Goal: Transaction & Acquisition: Book appointment/travel/reservation

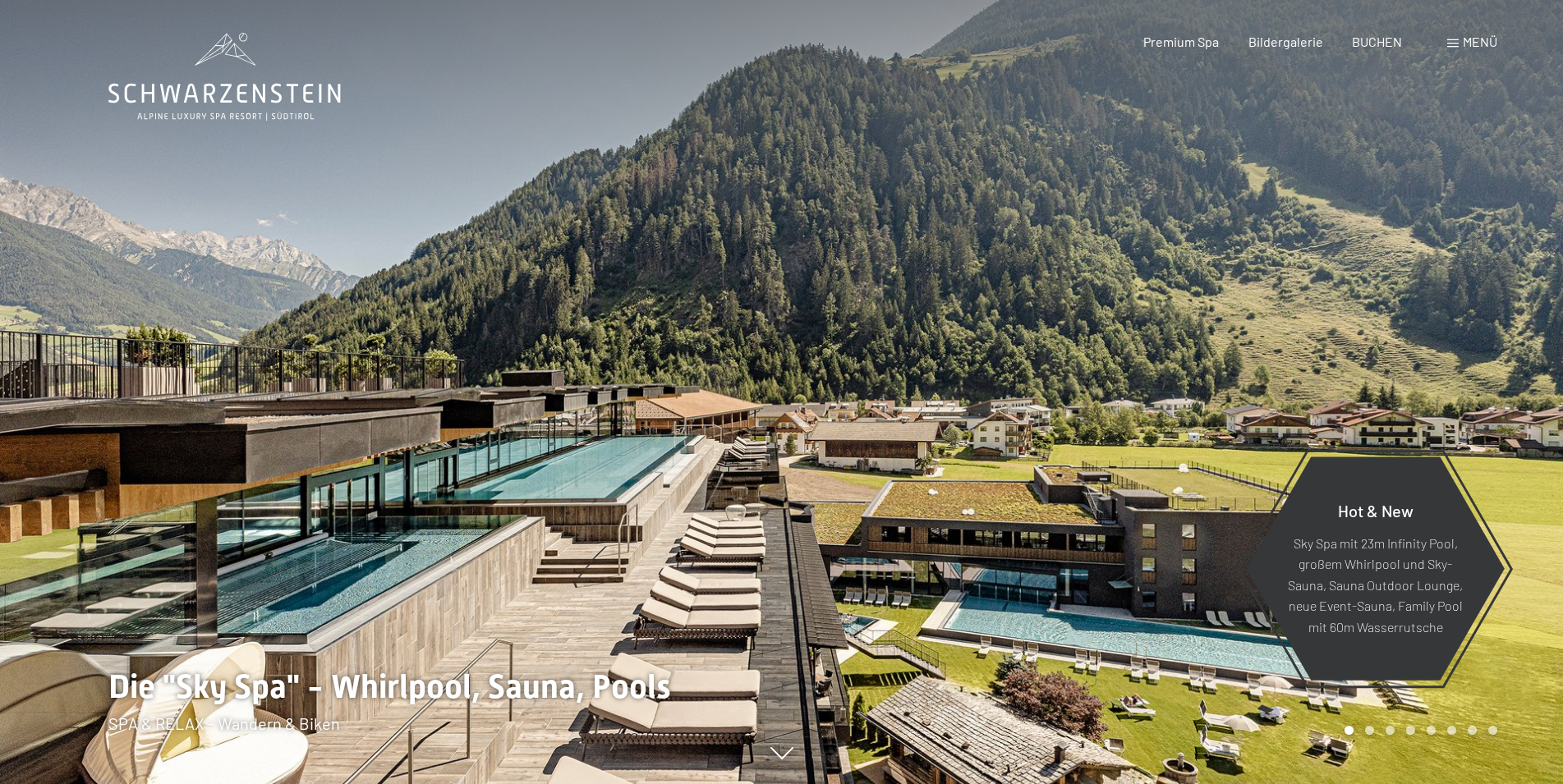
click at [1477, 47] on span "Menü" at bounding box center [1480, 41] width 34 height 16
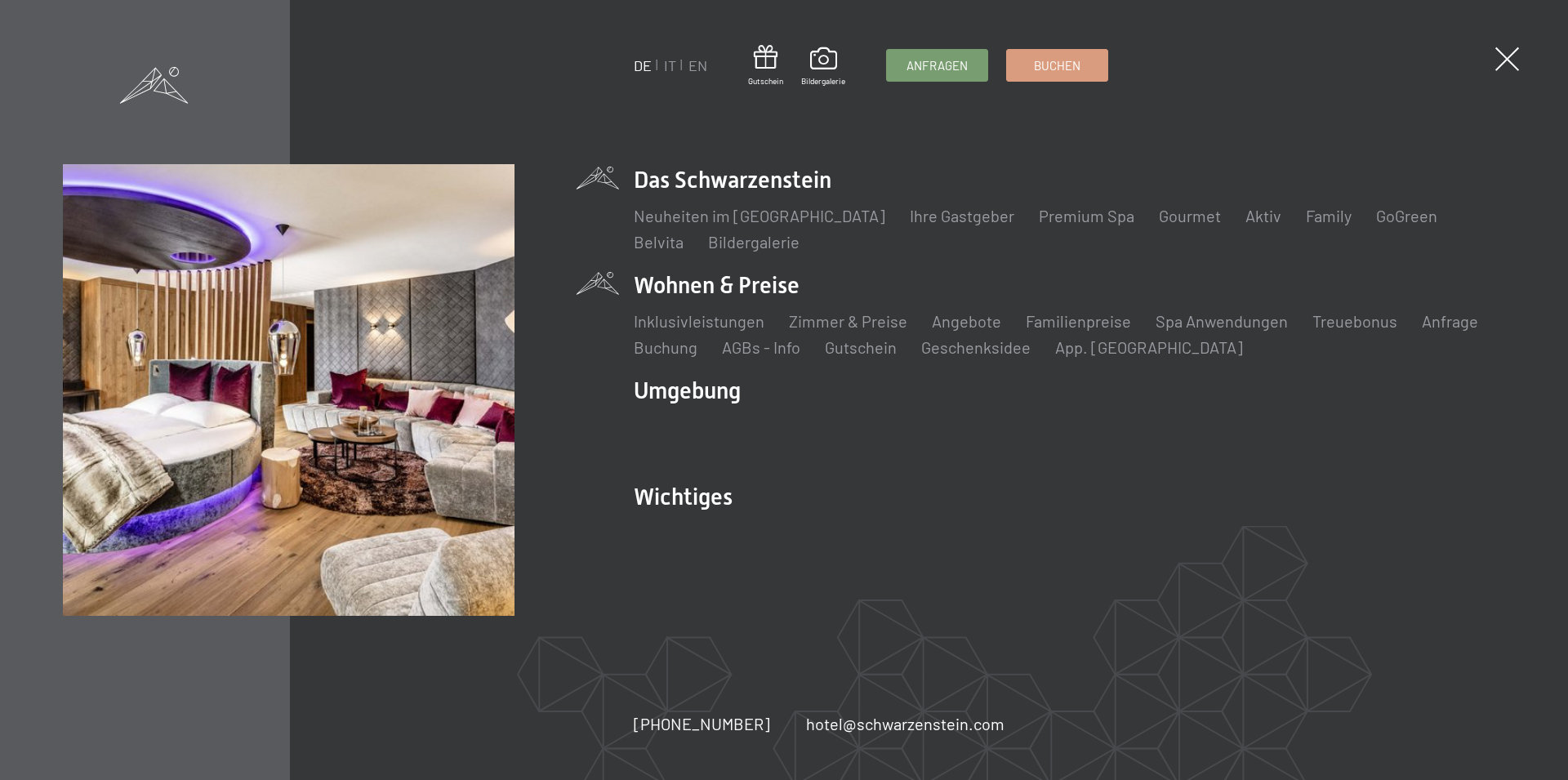
click at [752, 284] on li "Wohnen & Preise Inklusivleistungen Zimmer & Preise Liste Angebote Liste Familie…" at bounding box center [1069, 314] width 871 height 89
click at [679, 279] on li "Wohnen & Preise Inklusivleistungen Zimmer & Preise Liste Angebote Liste Familie…" at bounding box center [1069, 314] width 871 height 89
click at [759, 291] on li "Wohnen & Preise Inklusivleistungen Zimmer & Preise Liste Angebote Liste Familie…" at bounding box center [1069, 314] width 871 height 89
click at [829, 321] on link "Zimmer & Preise" at bounding box center [848, 321] width 118 height 20
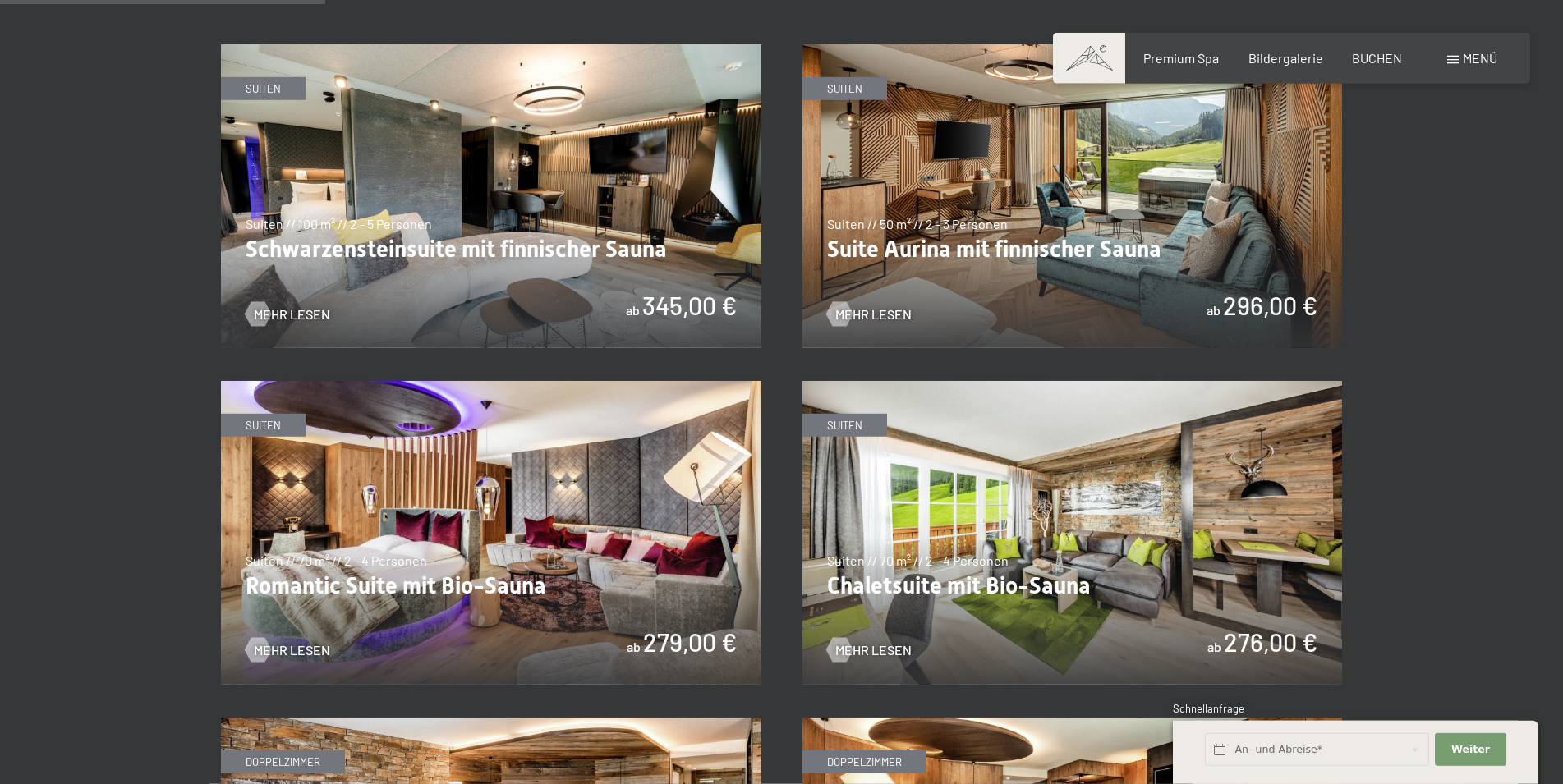
scroll to position [1089, 0]
